Goal: Task Accomplishment & Management: Manage account settings

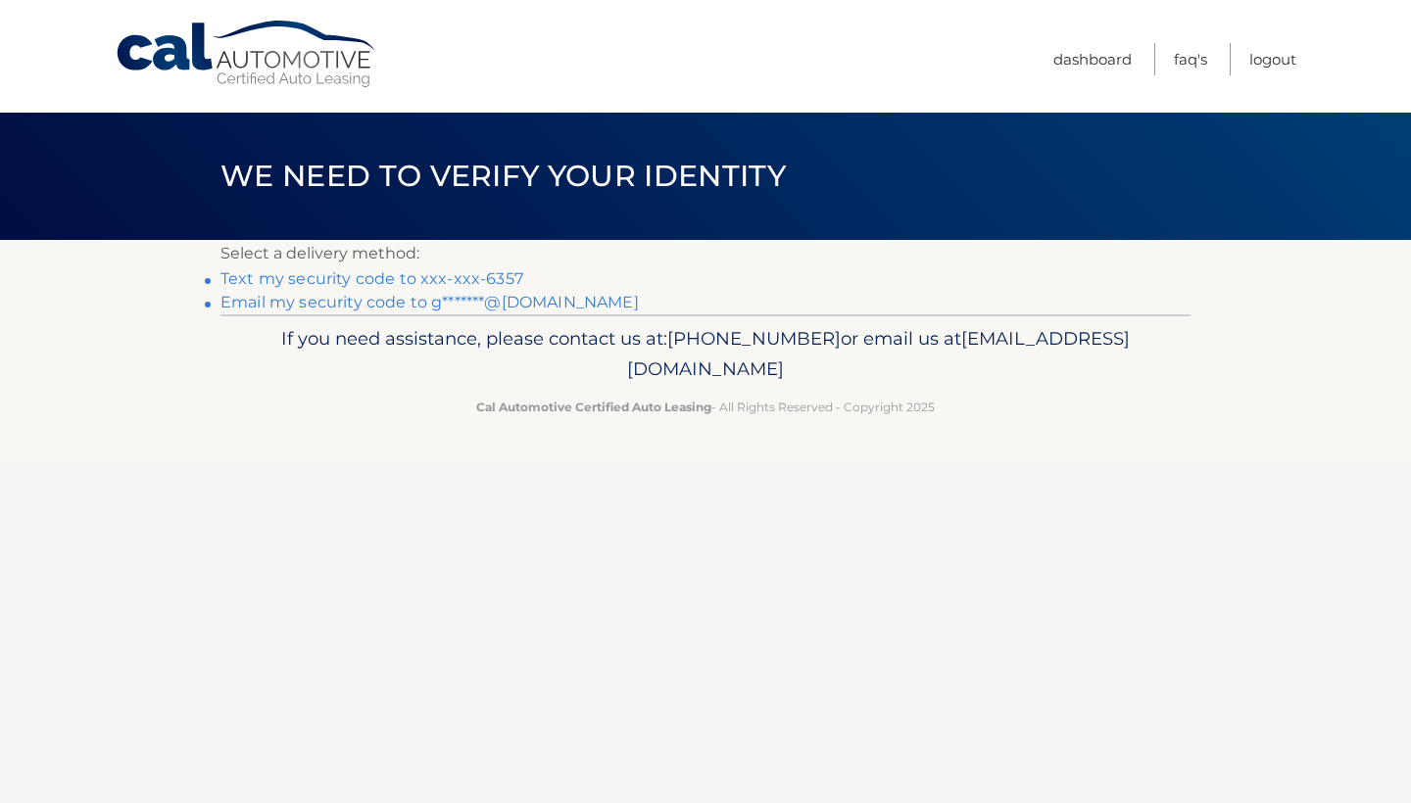
click at [406, 276] on link "Text my security code to xxx-xxx-6357" at bounding box center [371, 278] width 303 height 19
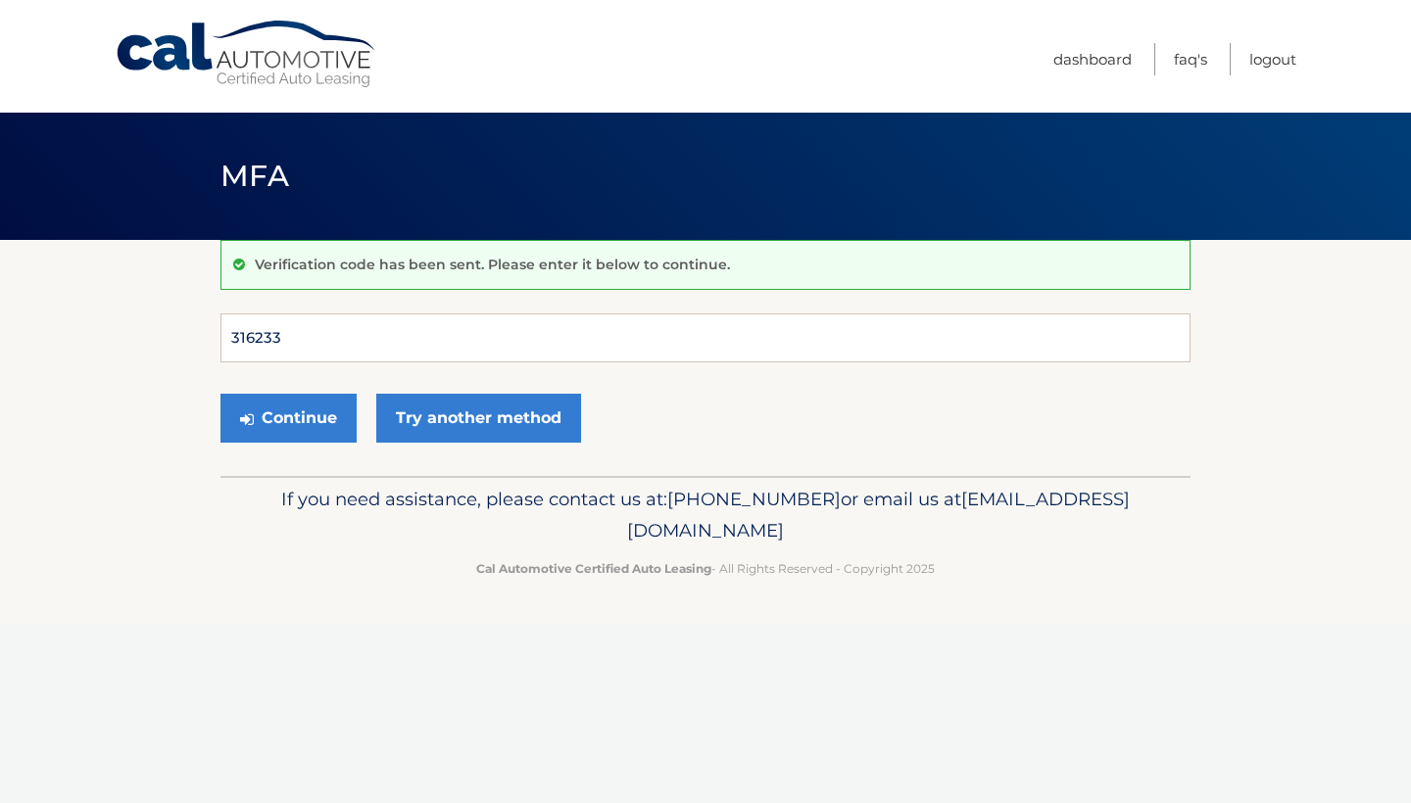
type input "316233"
click at [288, 417] on button "Continue" at bounding box center [288, 418] width 136 height 49
click at [318, 428] on button "Continue" at bounding box center [288, 418] width 136 height 49
click at [572, 340] on input "Verification Code" at bounding box center [705, 337] width 970 height 49
click at [408, 319] on input "Verification Code" at bounding box center [705, 337] width 970 height 49
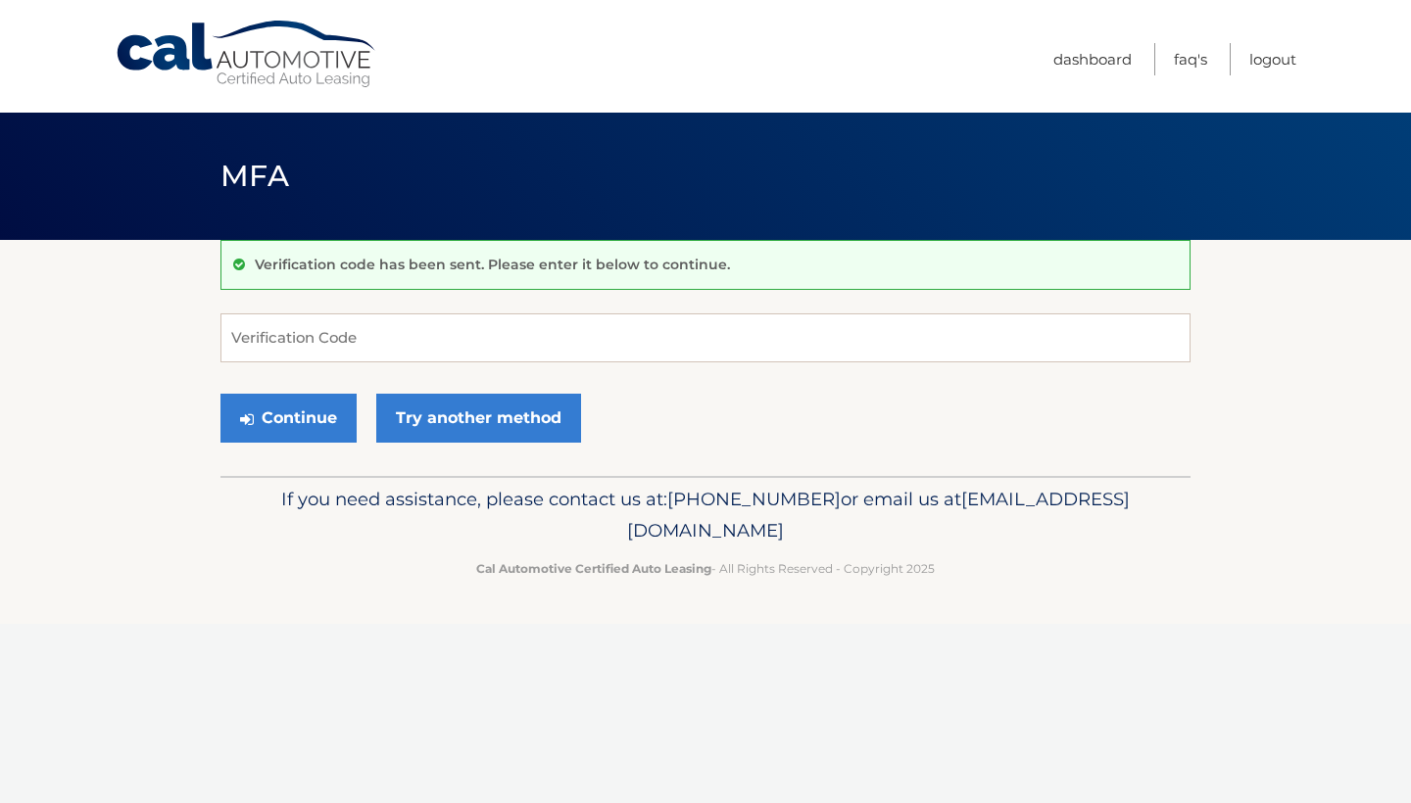
click at [408, 319] on input "Verification Code" at bounding box center [705, 337] width 970 height 49
click at [459, 418] on link "Try another method" at bounding box center [478, 418] width 205 height 49
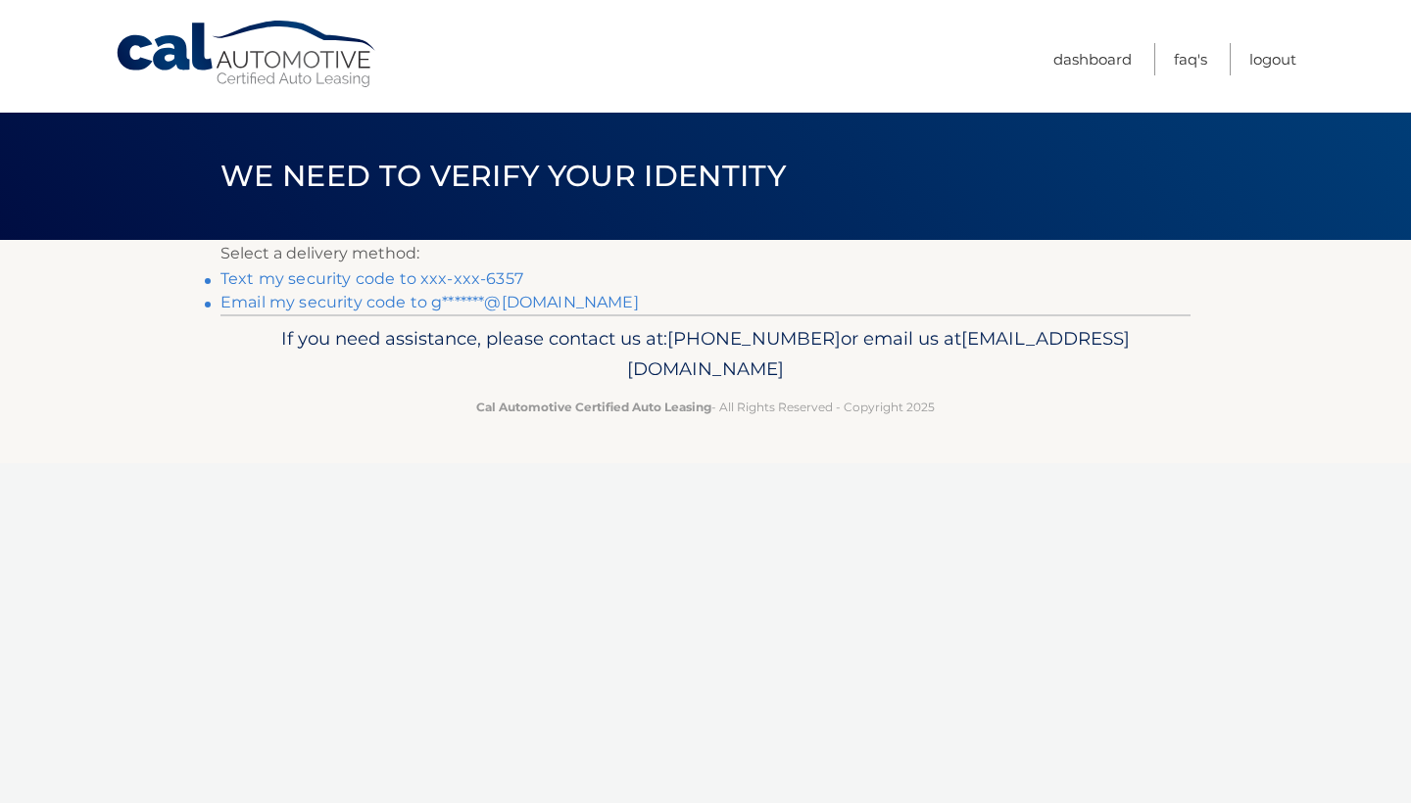
click at [416, 277] on link "Text my security code to xxx-xxx-6357" at bounding box center [371, 278] width 303 height 19
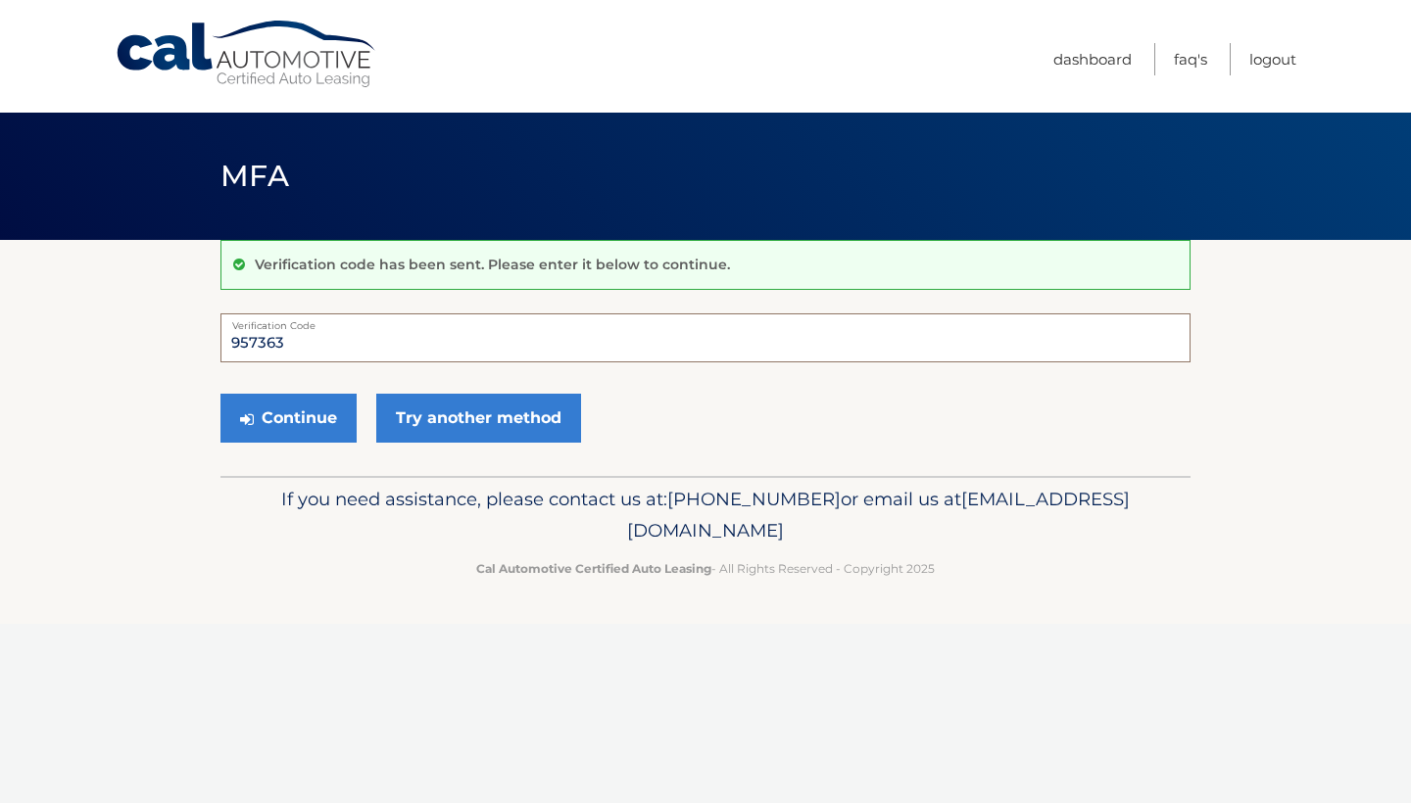
type input "957363"
click at [288, 417] on button "Continue" at bounding box center [288, 418] width 136 height 49
click at [337, 493] on p "If you need assistance, please contact us at: 609-807-3200 or email us at Custo…" at bounding box center [705, 515] width 944 height 63
click at [461, 413] on link "Try another method" at bounding box center [478, 418] width 205 height 49
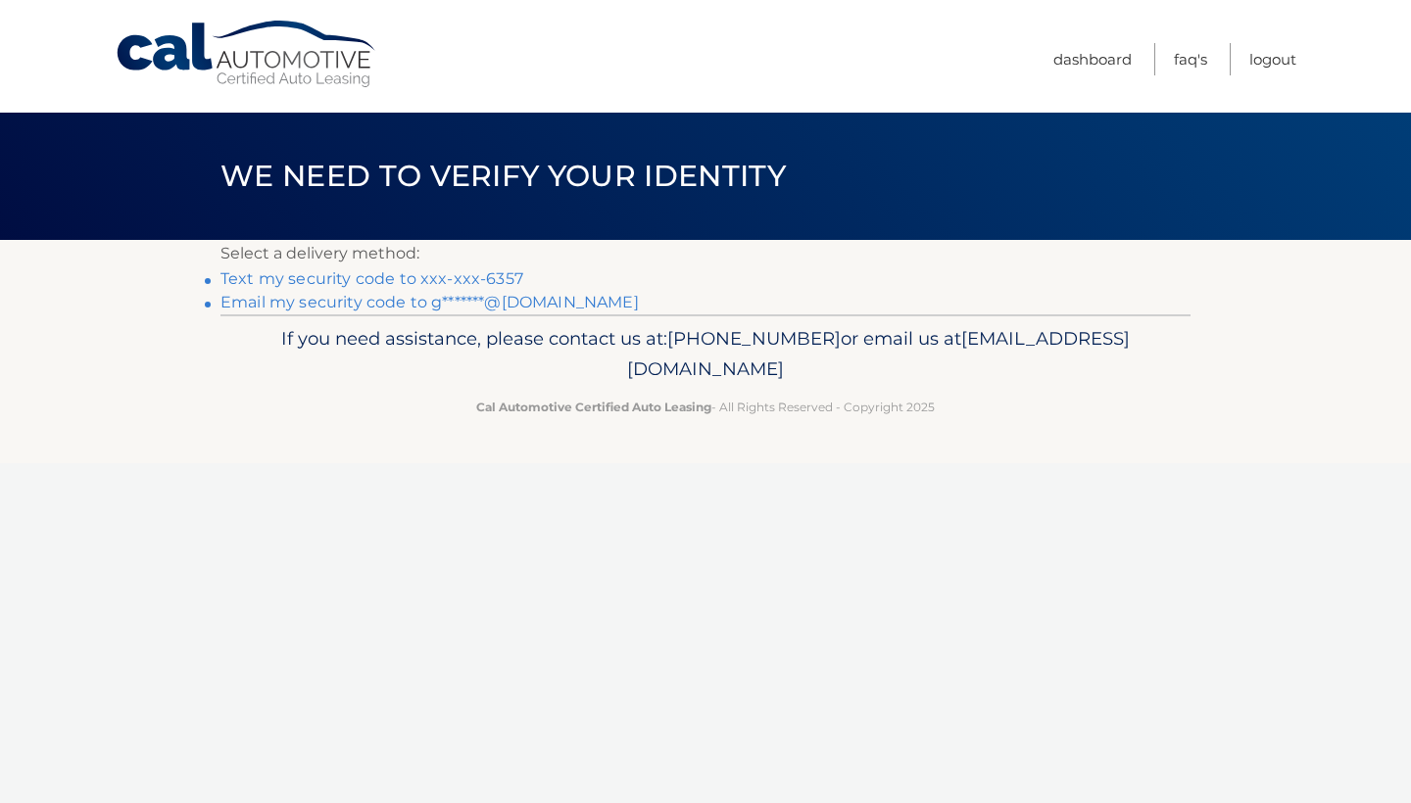
click at [384, 278] on link "Text my security code to xxx-xxx-6357" at bounding box center [371, 278] width 303 height 19
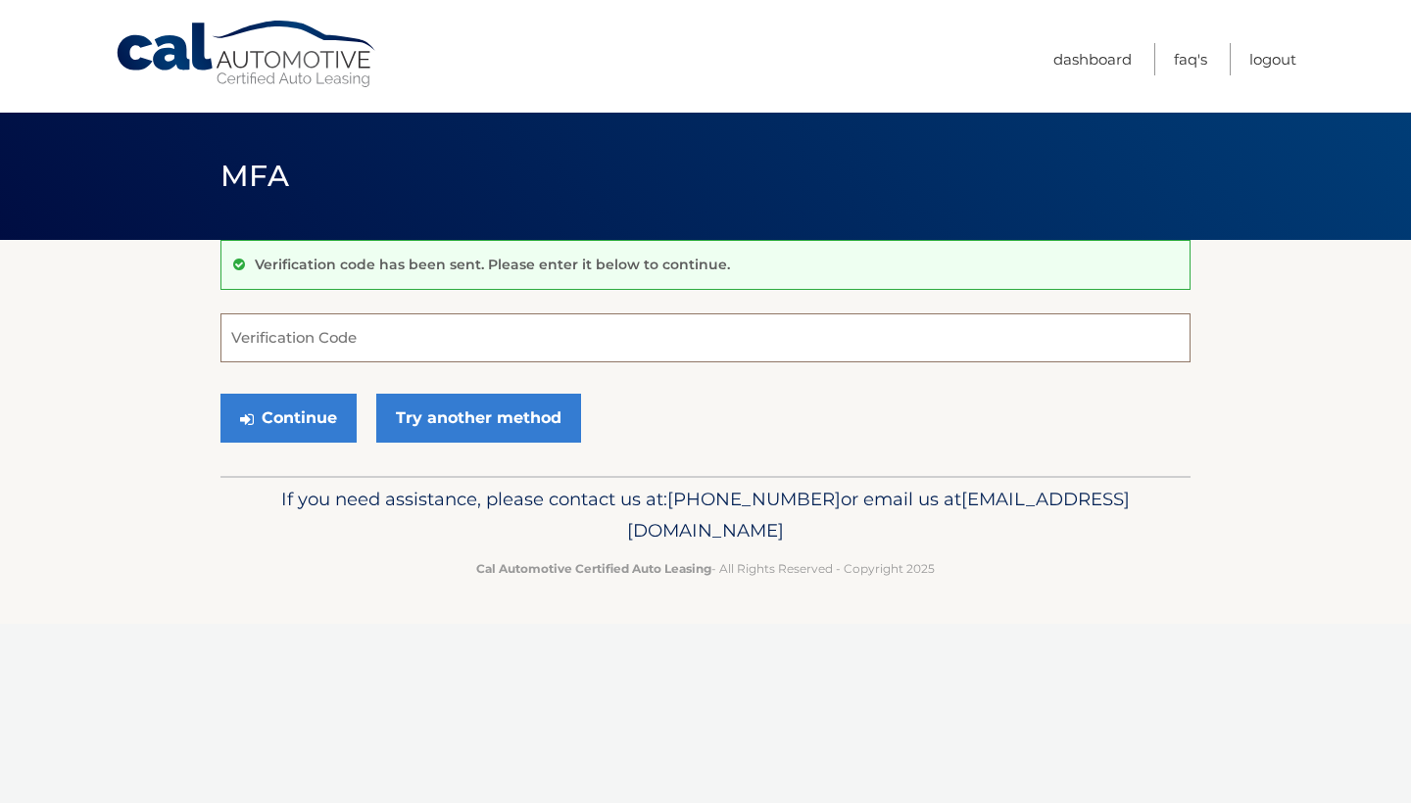
click at [410, 343] on input "Verification Code" at bounding box center [705, 337] width 970 height 49
type input "166698"
click at [288, 417] on button "Continue" at bounding box center [288, 418] width 136 height 49
click at [311, 409] on button "Continue" at bounding box center [288, 418] width 136 height 49
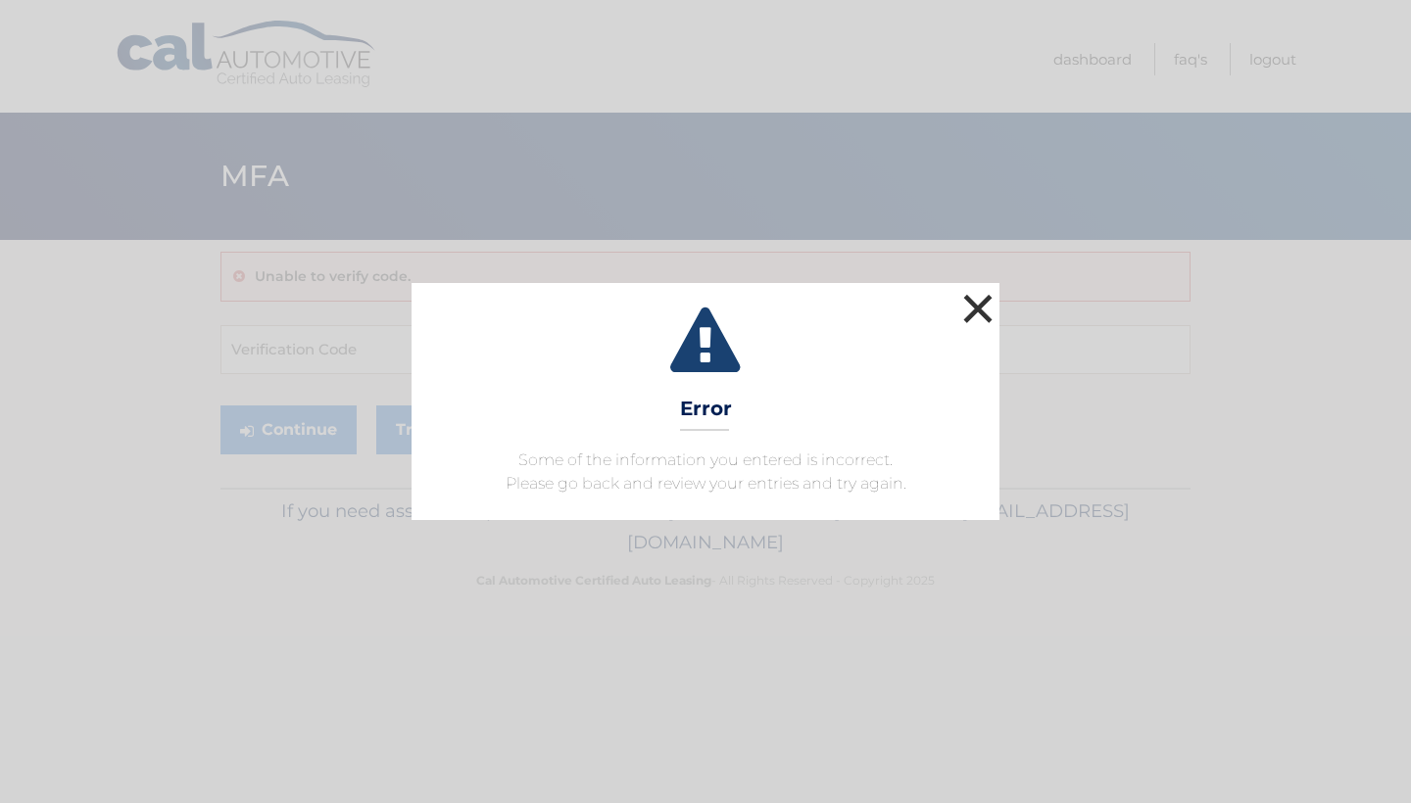
click at [985, 315] on button "×" at bounding box center [977, 308] width 39 height 39
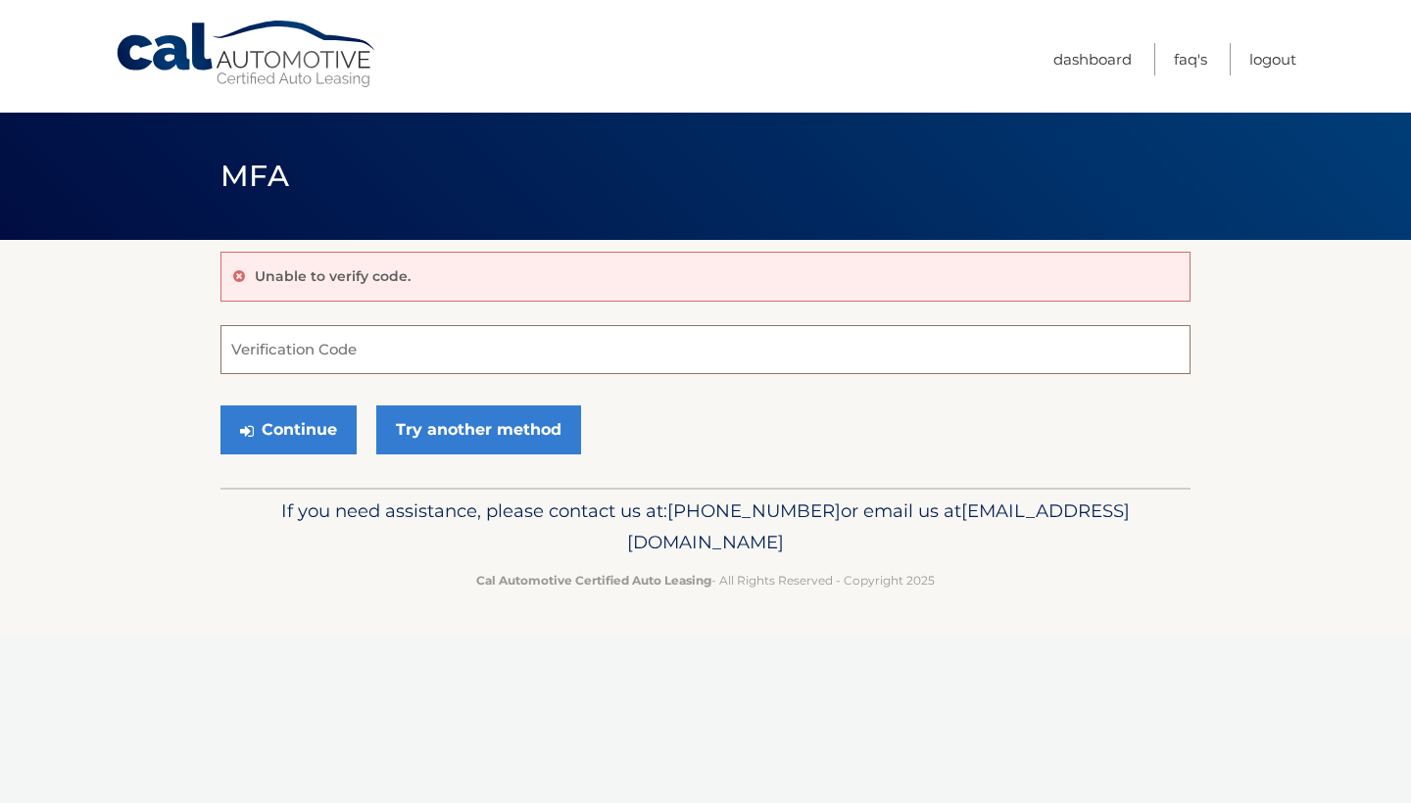
click at [412, 349] on input "Verification Code" at bounding box center [705, 349] width 970 height 49
click at [418, 424] on link "Try another method" at bounding box center [478, 430] width 205 height 49
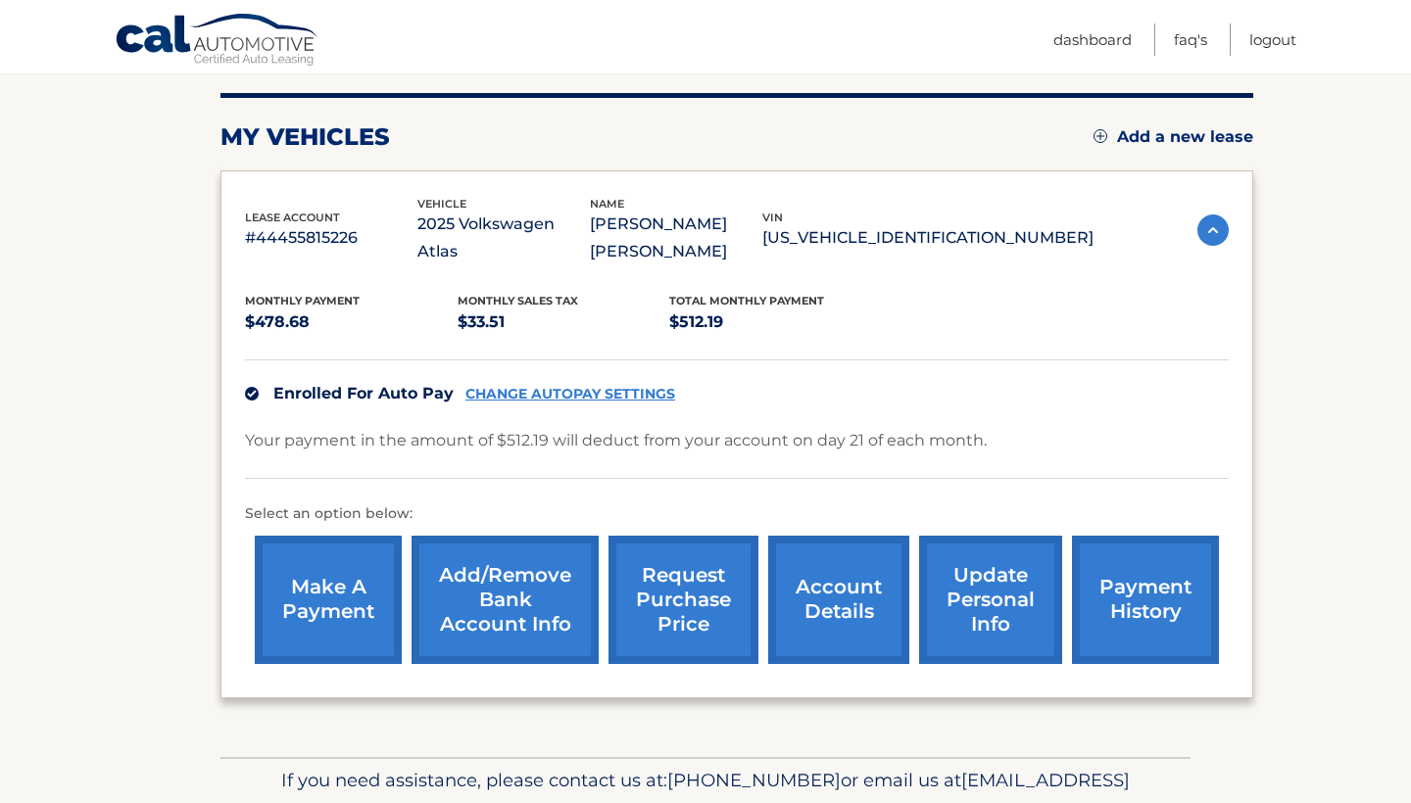
scroll to position [216, 0]
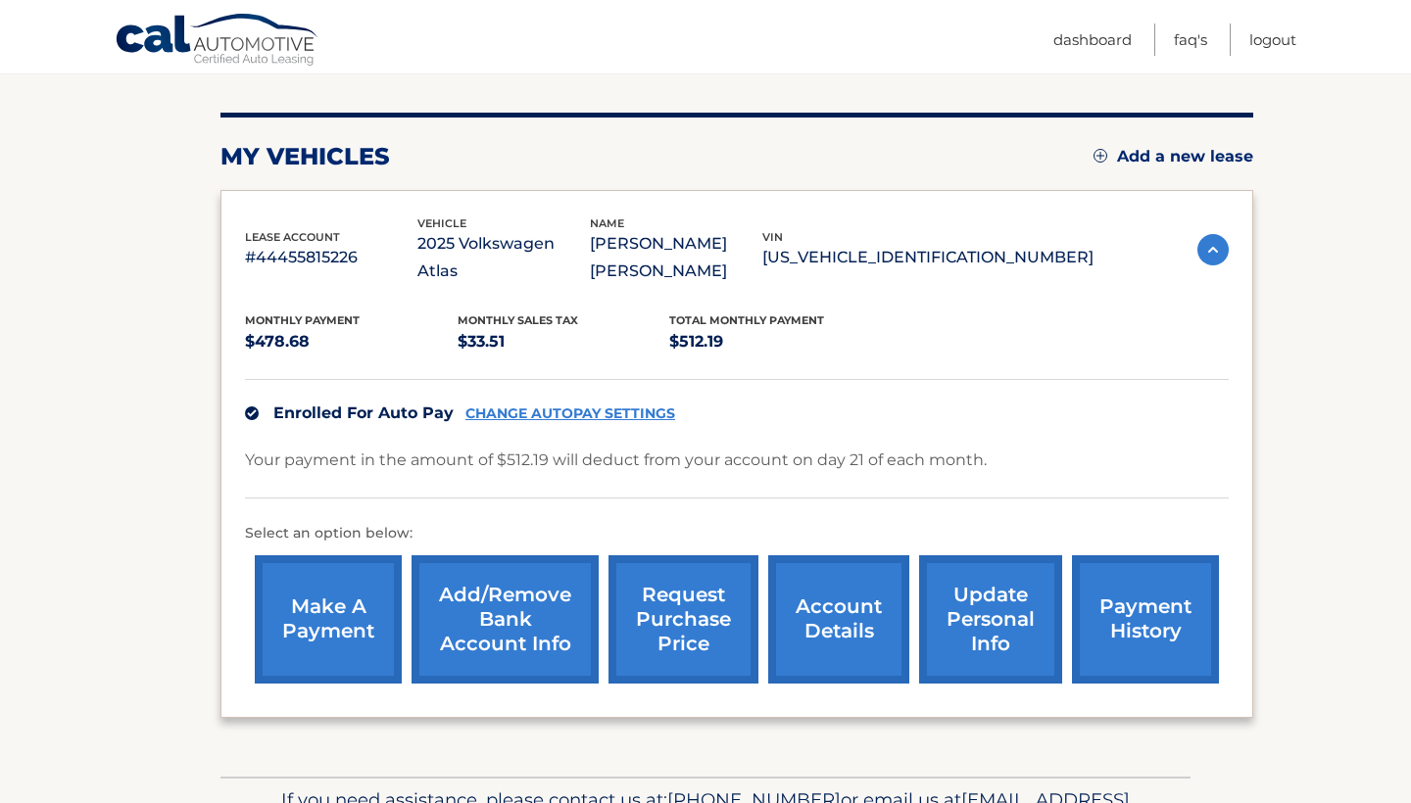
click at [996, 625] on link "update personal info" at bounding box center [990, 619] width 143 height 128
